Goal: Information Seeking & Learning: Learn about a topic

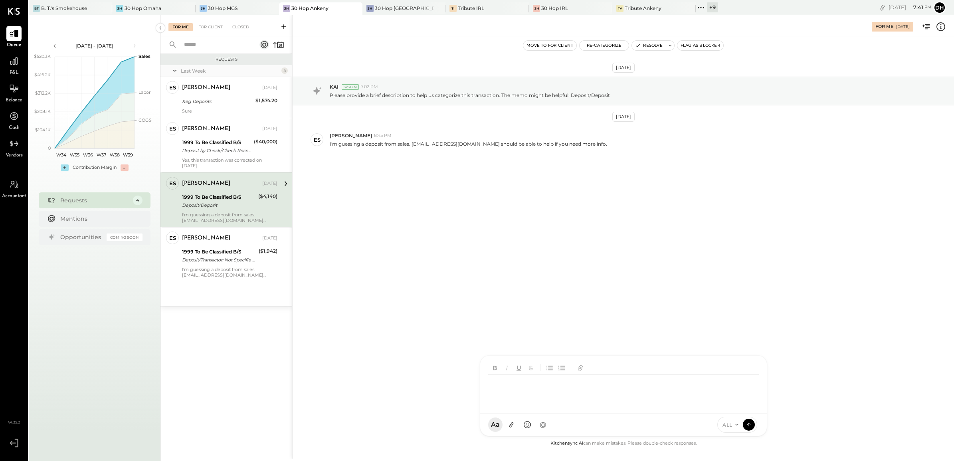
click at [543, 413] on div at bounding box center [623, 384] width 286 height 58
click at [749, 429] on button at bounding box center [748, 424] width 12 height 12
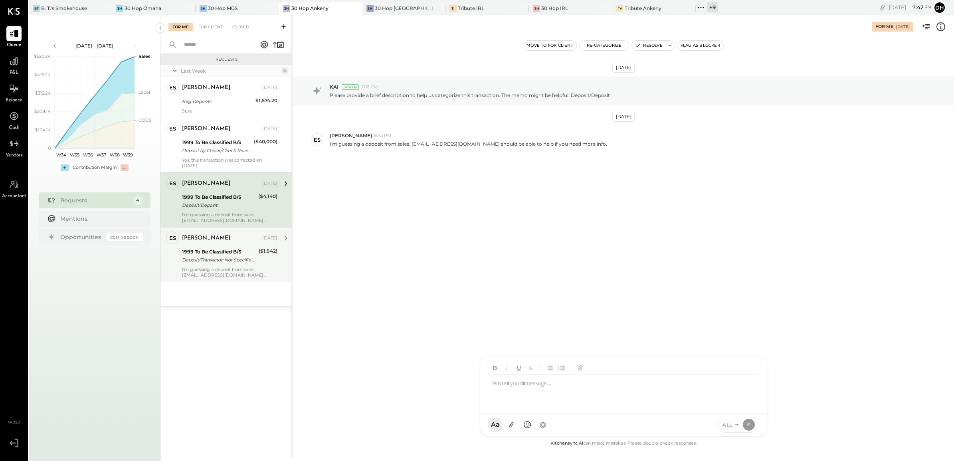
click at [217, 270] on div "I'm guessing a deposit from sales. [EMAIL_ADDRESS][DOMAIN_NAME] should be able …" at bounding box center [229, 272] width 95 height 11
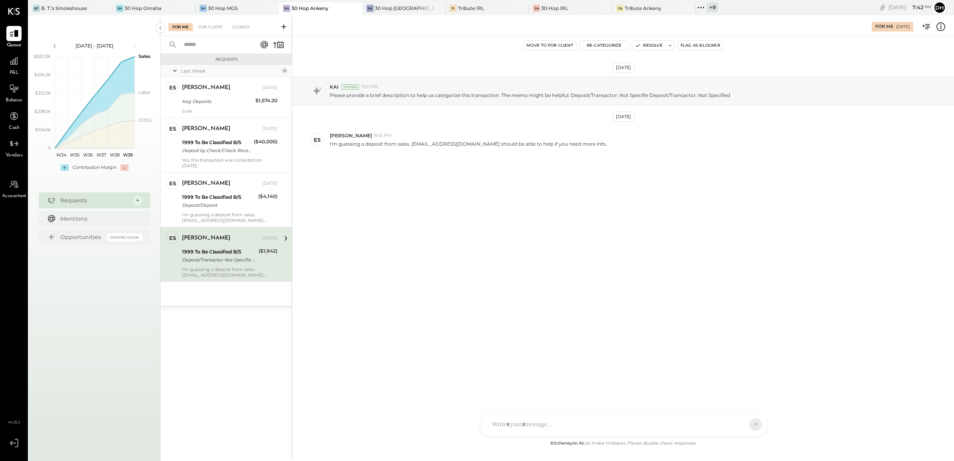
click at [543, 426] on div "AM [PERSON_NAME] MH [PERSON_NAME] ES [PERSON_NAME] TH [PERSON_NAME] DS [PERSON_…" at bounding box center [623, 424] width 287 height 23
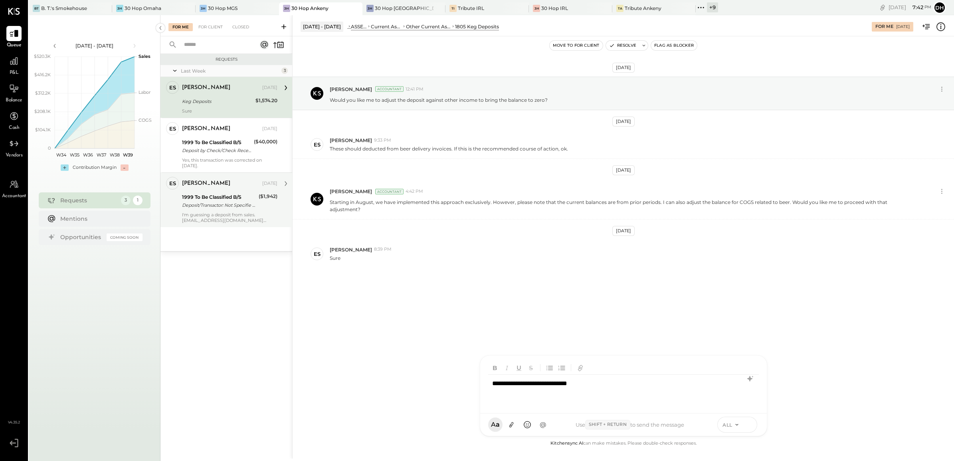
click at [752, 425] on button at bounding box center [748, 424] width 12 height 12
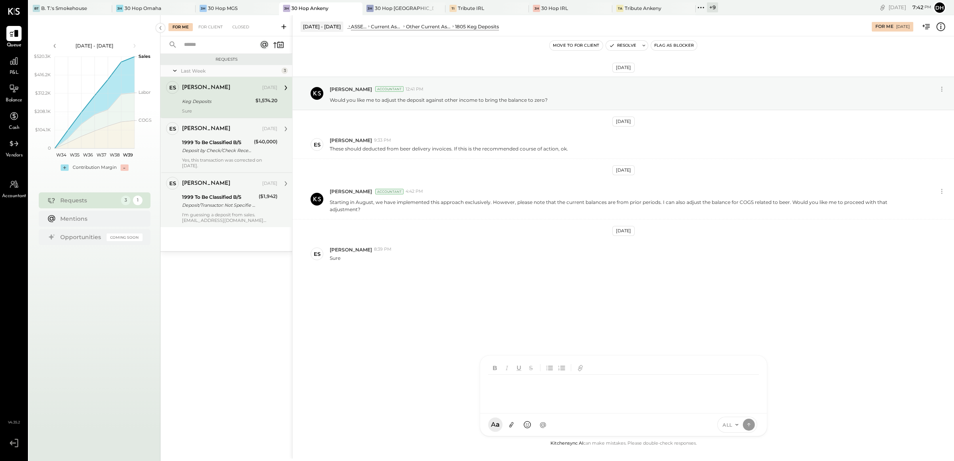
click at [227, 154] on div "Deposit by Check/Check Received Deposit by Check/Check Received 40,000.00" at bounding box center [216, 150] width 69 height 8
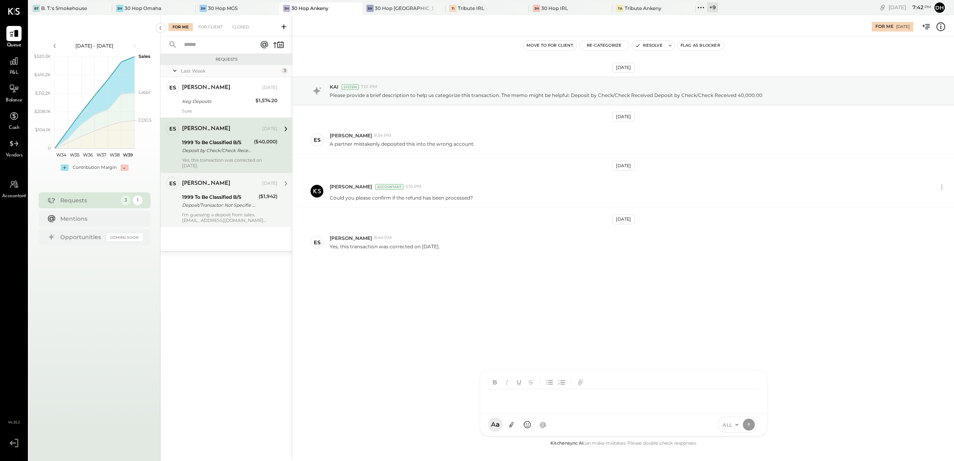
click at [525, 423] on div "AM [PERSON_NAME] MH [PERSON_NAME] ES [PERSON_NAME] TH [PERSON_NAME] DS [PERSON_…" at bounding box center [623, 402] width 287 height 67
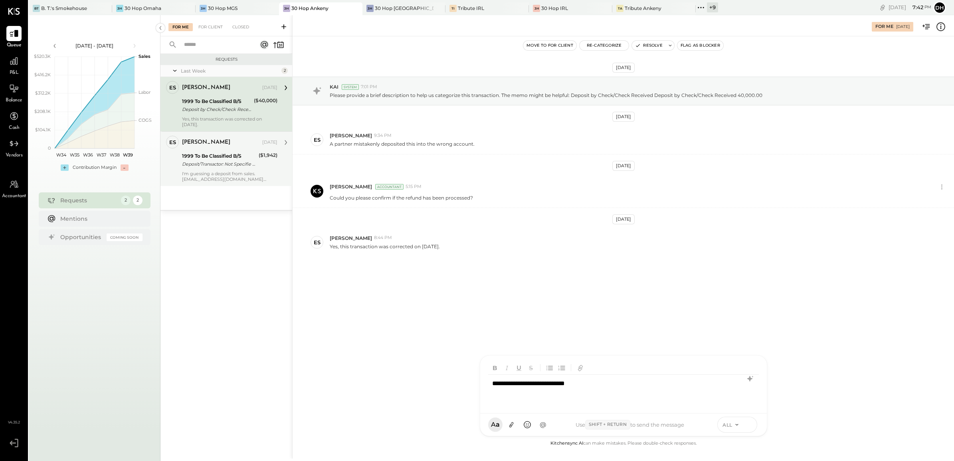
click at [748, 420] on icon at bounding box center [748, 424] width 7 height 8
click at [208, 172] on div "I'm guessing a deposit from sales. [EMAIL_ADDRESS][DOMAIN_NAME] should be able …" at bounding box center [229, 176] width 95 height 11
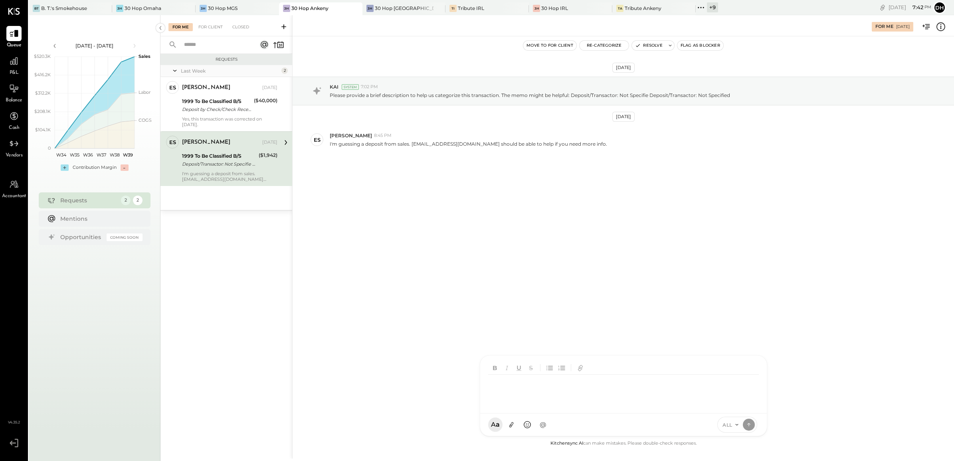
click at [513, 413] on div at bounding box center [623, 384] width 286 height 58
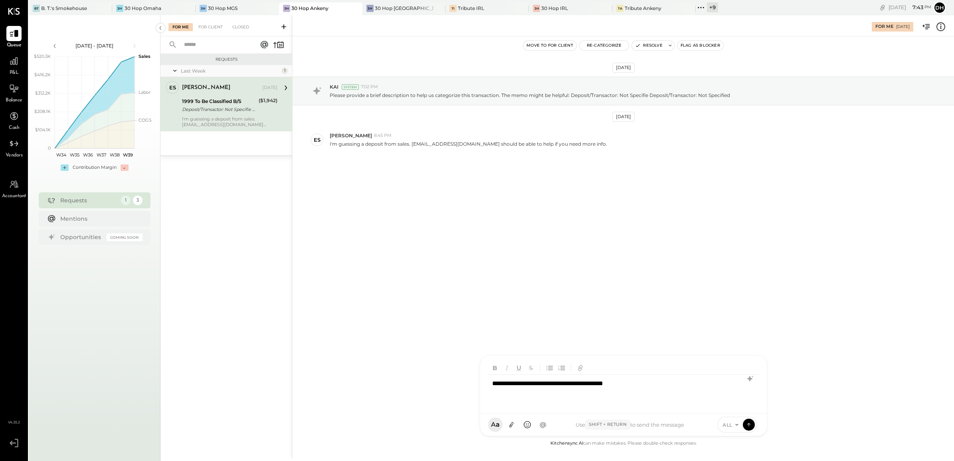
click at [526, 385] on div "**********" at bounding box center [623, 391] width 270 height 32
click at [751, 426] on icon at bounding box center [748, 424] width 7 height 8
click at [404, 10] on div "30 Hop [GEOGRAPHIC_DATA]" at bounding box center [404, 8] width 59 height 7
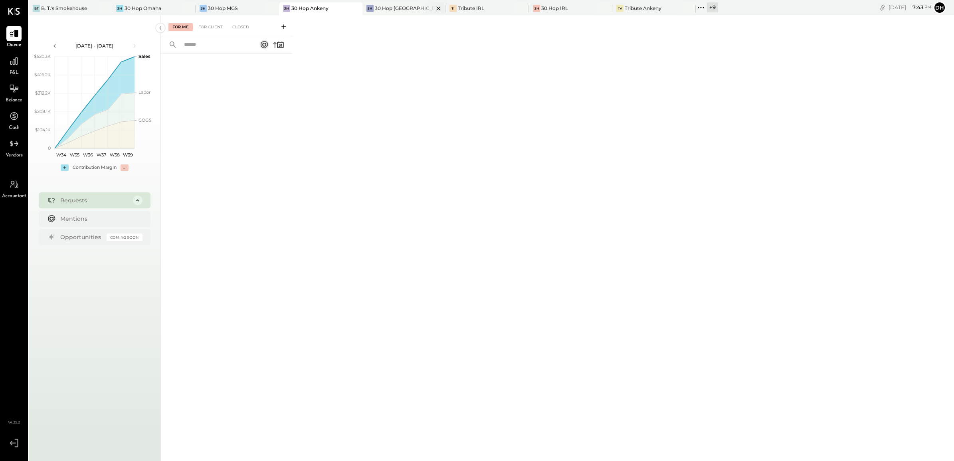
click at [400, 5] on div "30 Hop [GEOGRAPHIC_DATA]" at bounding box center [404, 8] width 59 height 7
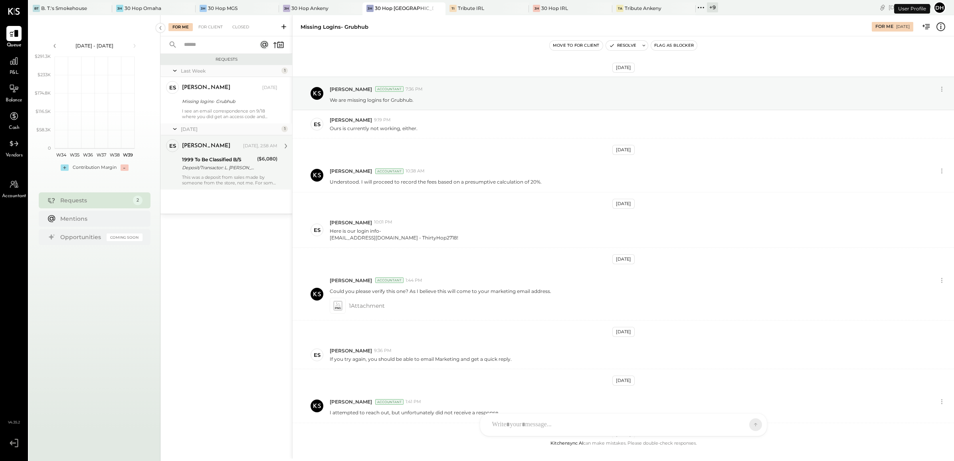
scroll to position [95, 0]
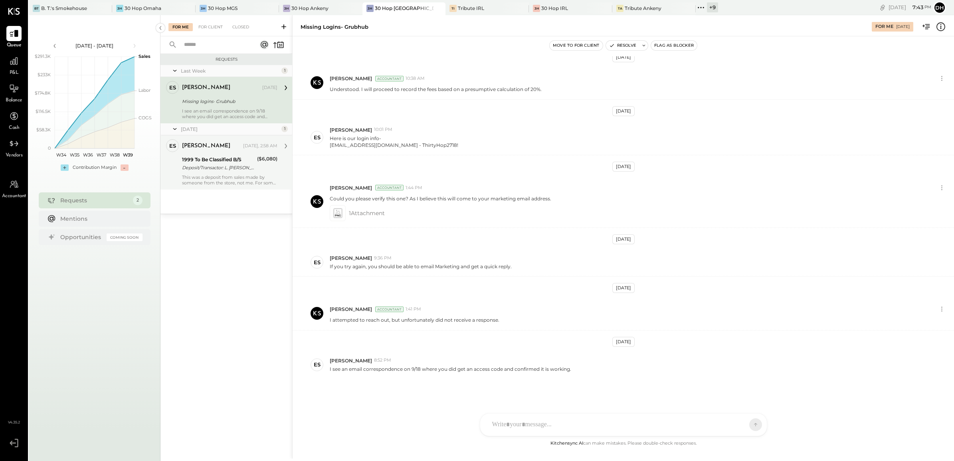
click at [213, 164] on div "Deposit/Transactor: L. [PERSON_NAME] Deposit/Transactor: L. [PERSON_NAME]" at bounding box center [218, 168] width 73 height 8
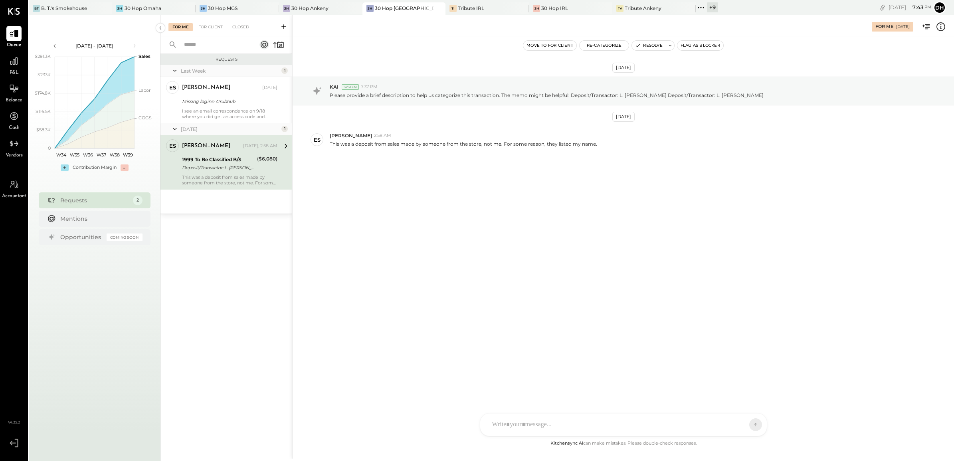
click at [548, 422] on div "AM [PERSON_NAME] [PERSON_NAME] BK [PERSON_NAME] DB [PERSON_NAME] RP [PERSON_NAM…" at bounding box center [623, 424] width 287 height 23
drag, startPoint x: 511, startPoint y: 383, endPoint x: 445, endPoint y: 384, distance: 66.6
click at [445, 384] on div "For Me [DATE] Move to for client Re-Categorize Resolve Flag as Blocker [DATE] K…" at bounding box center [622, 236] width 661 height 443
click at [745, 417] on div "ALL" at bounding box center [737, 425] width 40 height 16
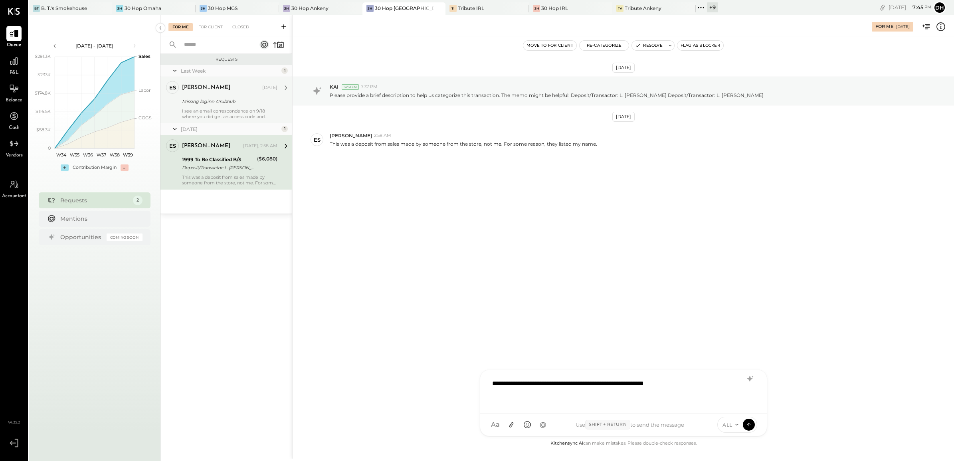
click at [227, 103] on div "Missing logins- Grubhub" at bounding box center [228, 101] width 93 height 8
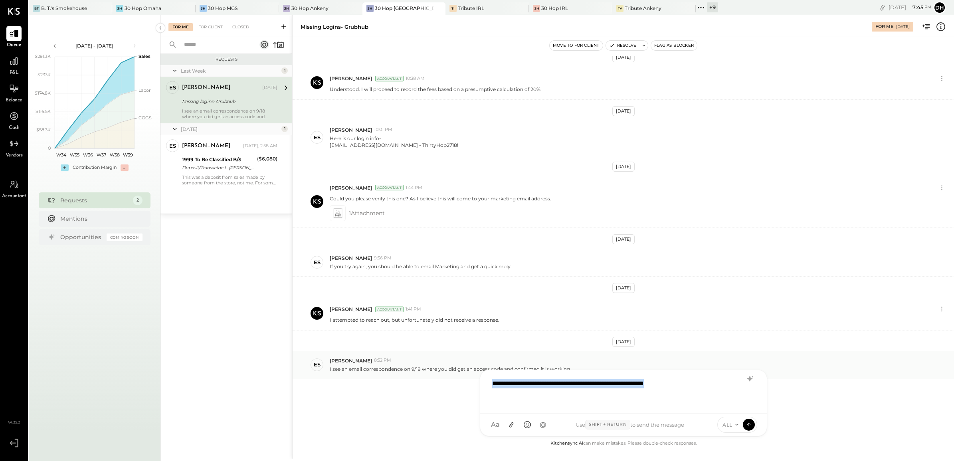
drag, startPoint x: 651, startPoint y: 383, endPoint x: 387, endPoint y: 371, distance: 264.0
click at [387, 371] on div "Missing logins- Grubhub For Me [DATE] Move to for client Resolve Flag as Blocke…" at bounding box center [622, 236] width 661 height 443
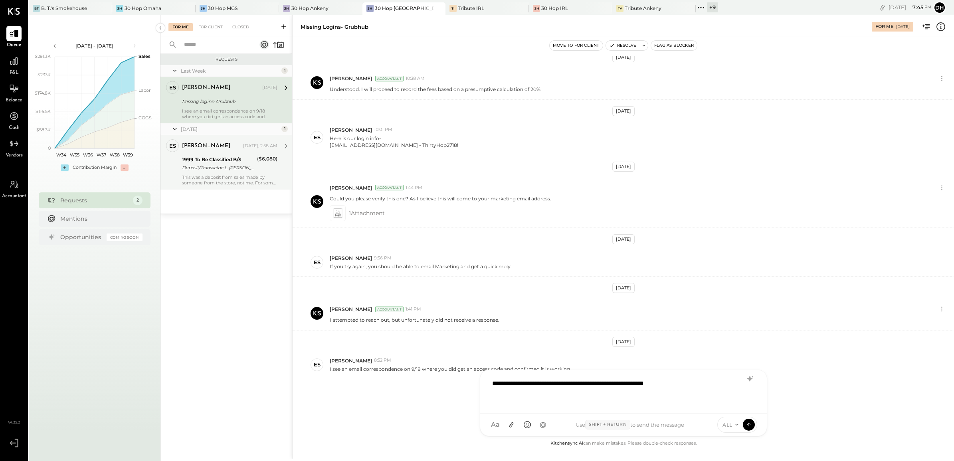
click at [227, 142] on div "[PERSON_NAME]" at bounding box center [211, 146] width 59 height 8
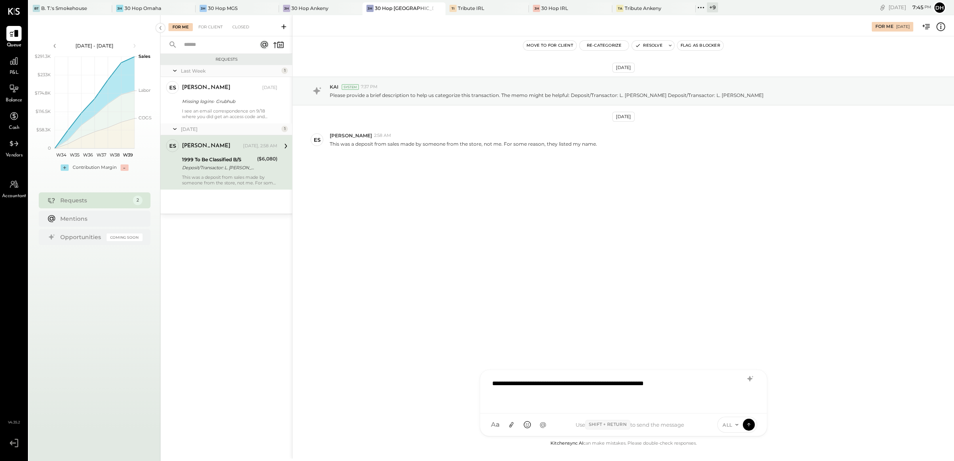
click at [693, 383] on div "**********" at bounding box center [623, 391] width 270 height 32
drag, startPoint x: 646, startPoint y: 383, endPoint x: 612, endPoint y: 386, distance: 33.2
click at [612, 386] on div "**********" at bounding box center [623, 391] width 270 height 32
click at [750, 424] on icon at bounding box center [748, 424] width 7 height 8
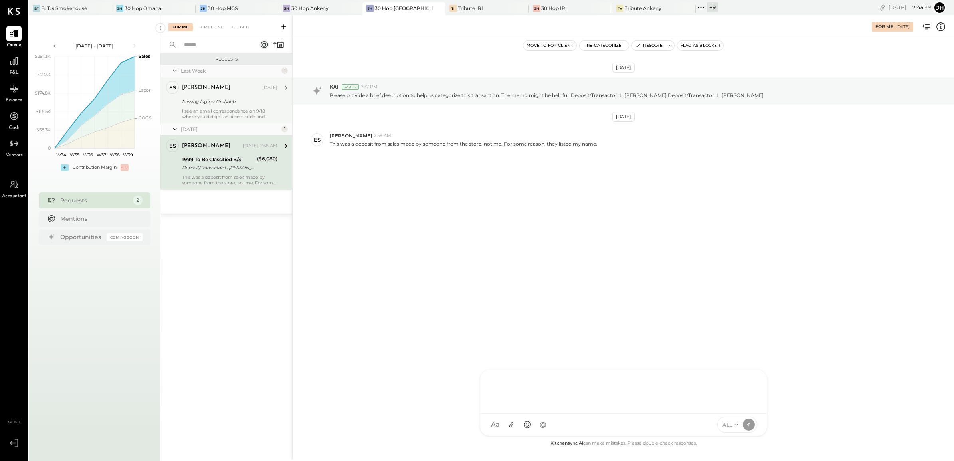
scroll to position [95, 0]
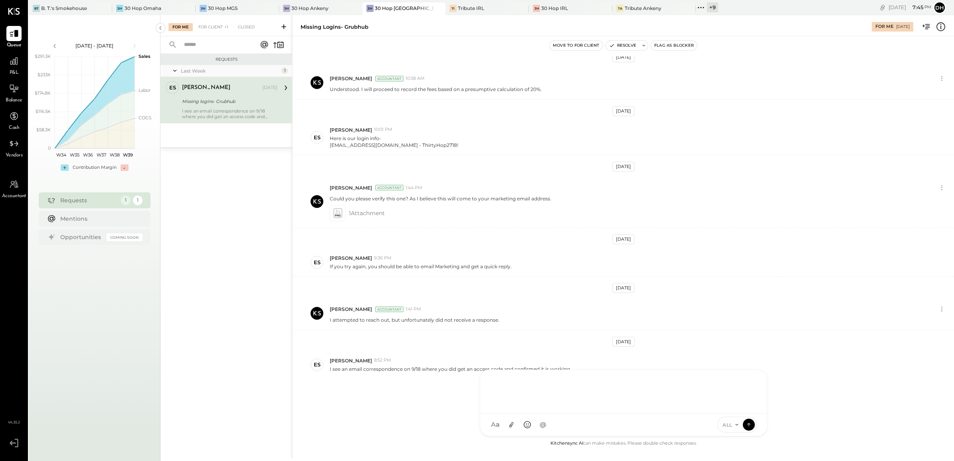
click at [548, 389] on div at bounding box center [623, 391] width 270 height 32
click at [752, 421] on button at bounding box center [748, 424] width 12 height 12
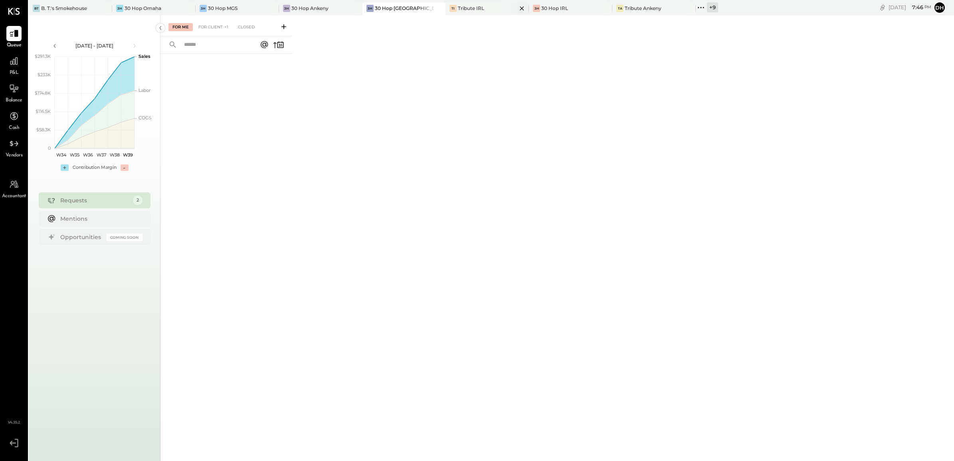
click at [461, 2] on div "TI Tribute IRL" at bounding box center [486, 8] width 83 height 13
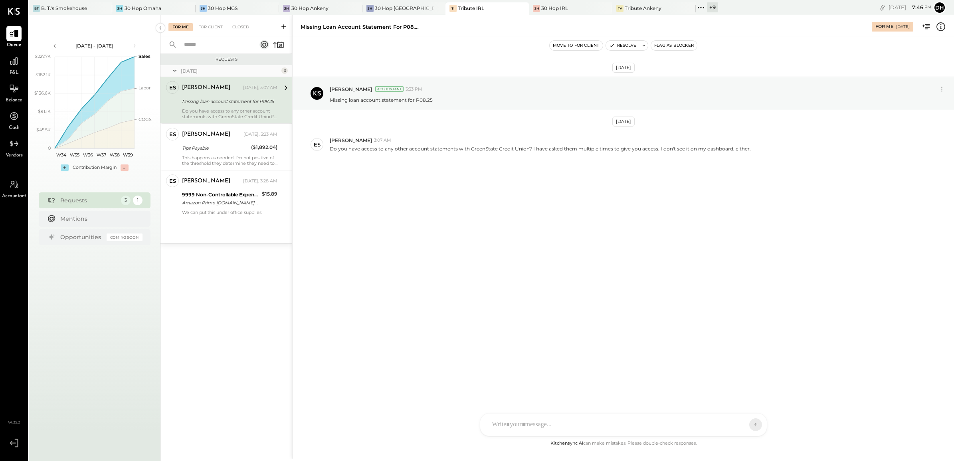
click at [220, 97] on div "Missing loan account statement for P08.25" at bounding box center [228, 102] width 93 height 10
click at [241, 150] on div "Tips Payable" at bounding box center [215, 148] width 67 height 8
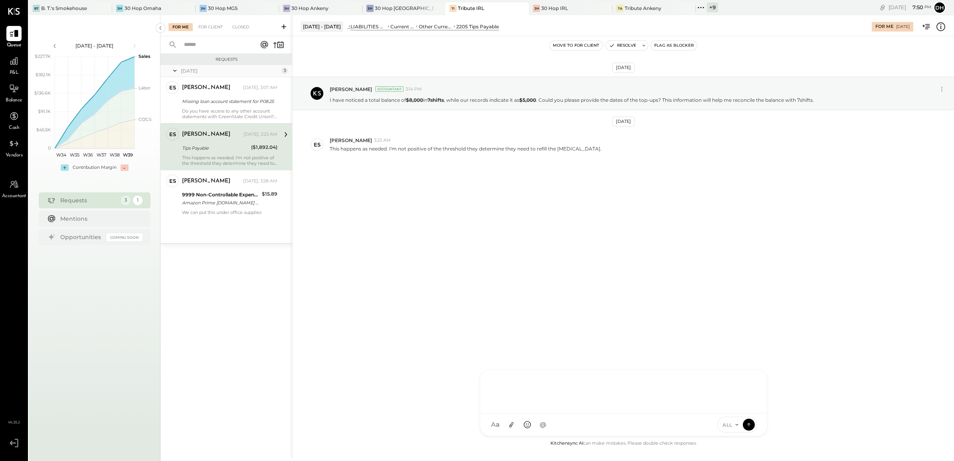
click at [543, 420] on div "AM [PERSON_NAME] [PERSON_NAME] AB [PERSON_NAME] AP [PERSON_NAME] DB [PERSON_NAM…" at bounding box center [623, 402] width 287 height 67
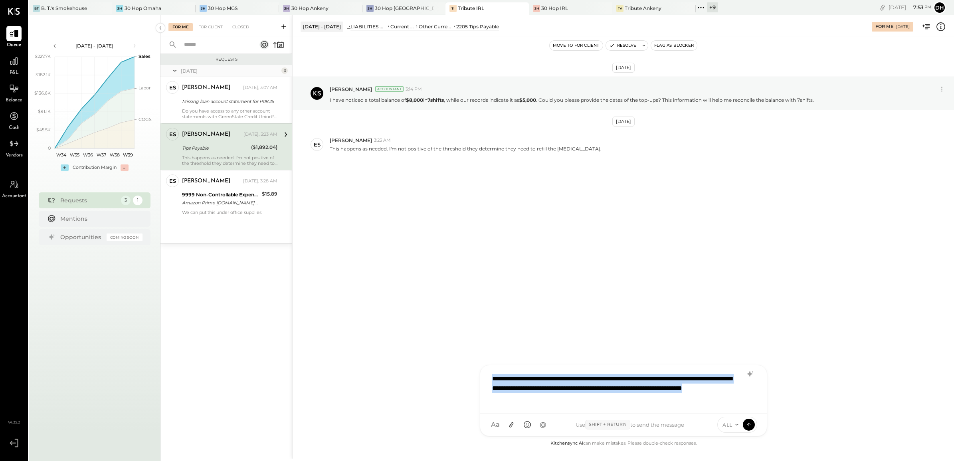
drag, startPoint x: 627, startPoint y: 399, endPoint x: 488, endPoint y: 379, distance: 140.6
click at [488, 379] on div "**********" at bounding box center [623, 388] width 270 height 37
